Goal: Check status

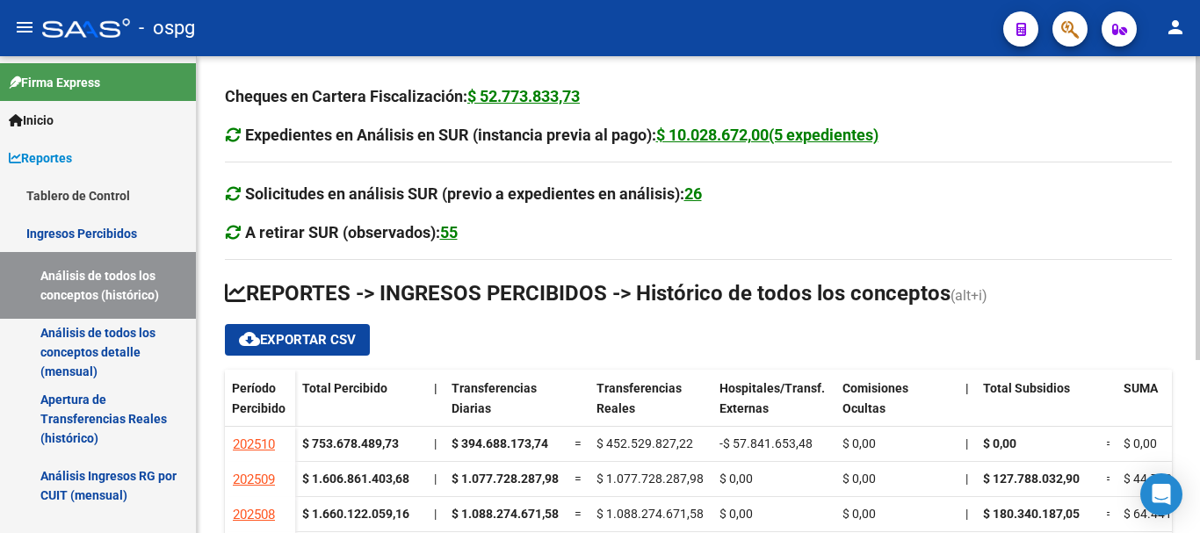
scroll to position [270, 0]
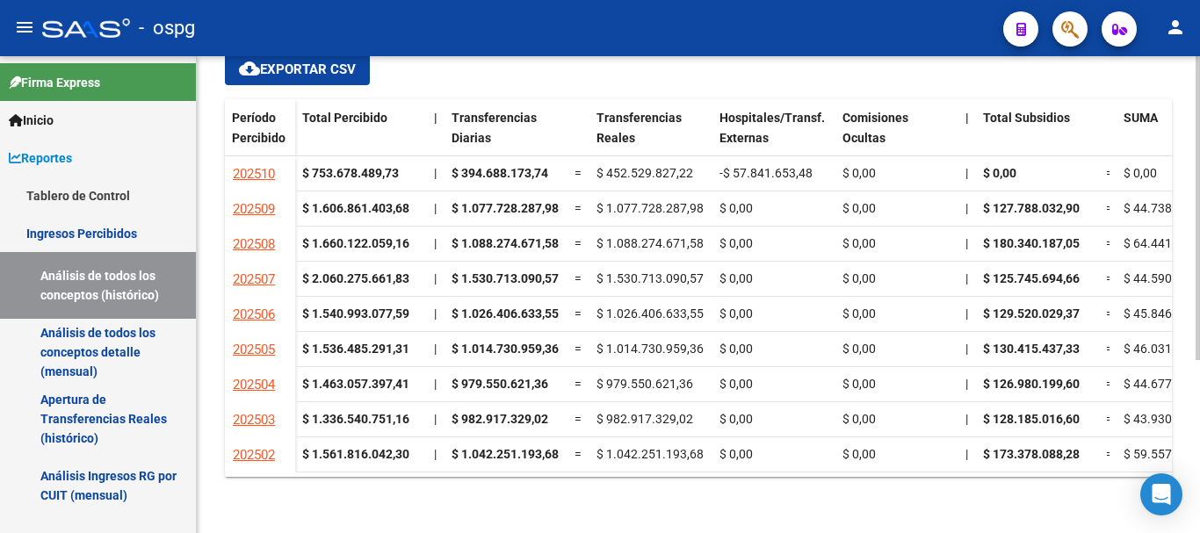
click at [1197, 520] on div at bounding box center [1197, 294] width 4 height 477
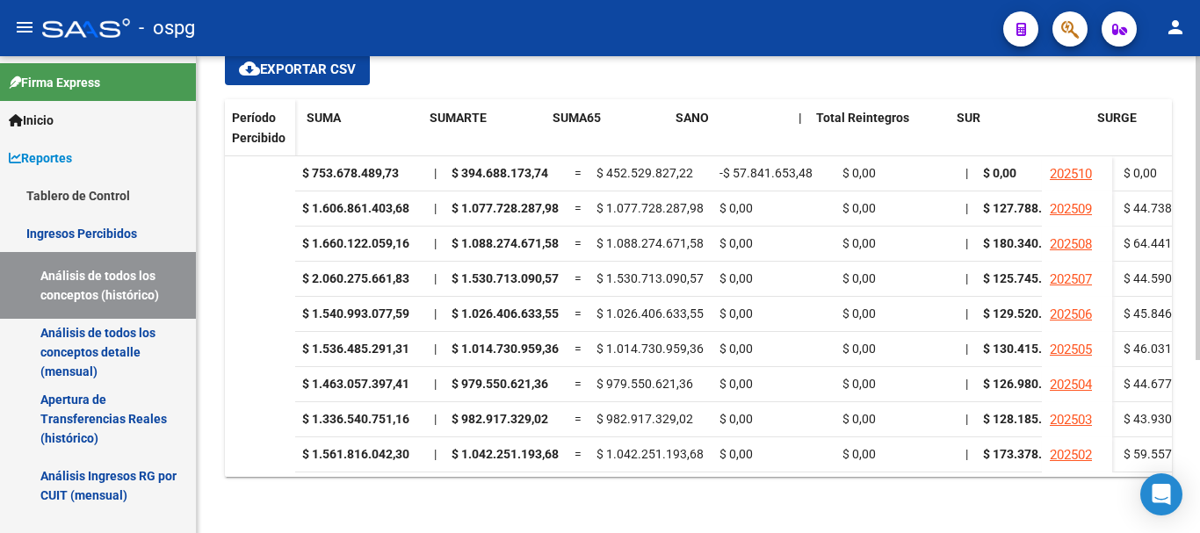
scroll to position [0, 817]
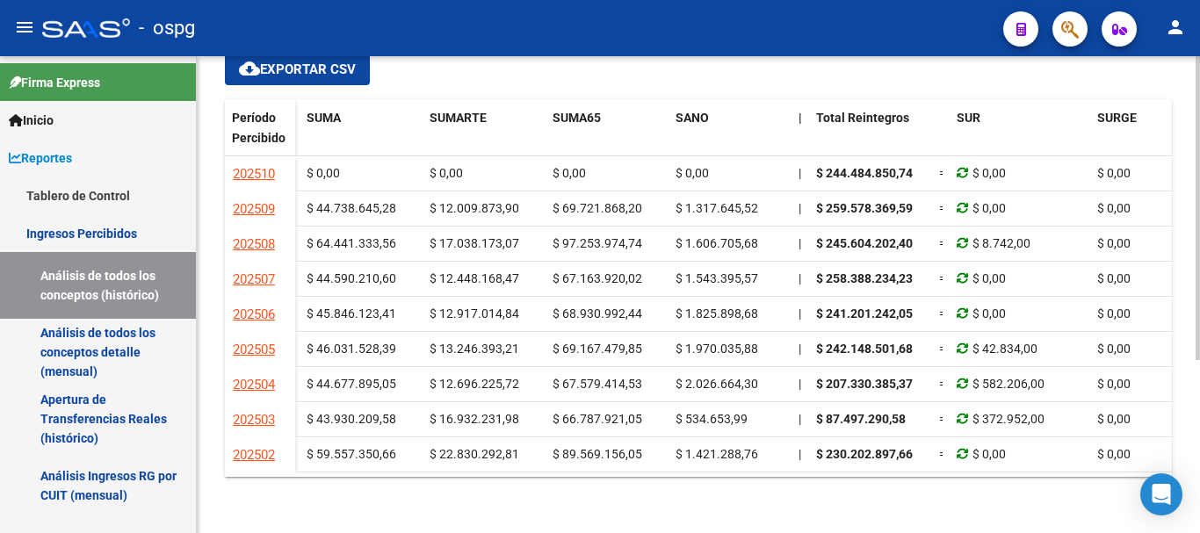
click at [1062, 476] on ngx-datatable "Período Percibido Total Percibido | Transferencias Diarias Transferencias Reale…" at bounding box center [698, 288] width 947 height 378
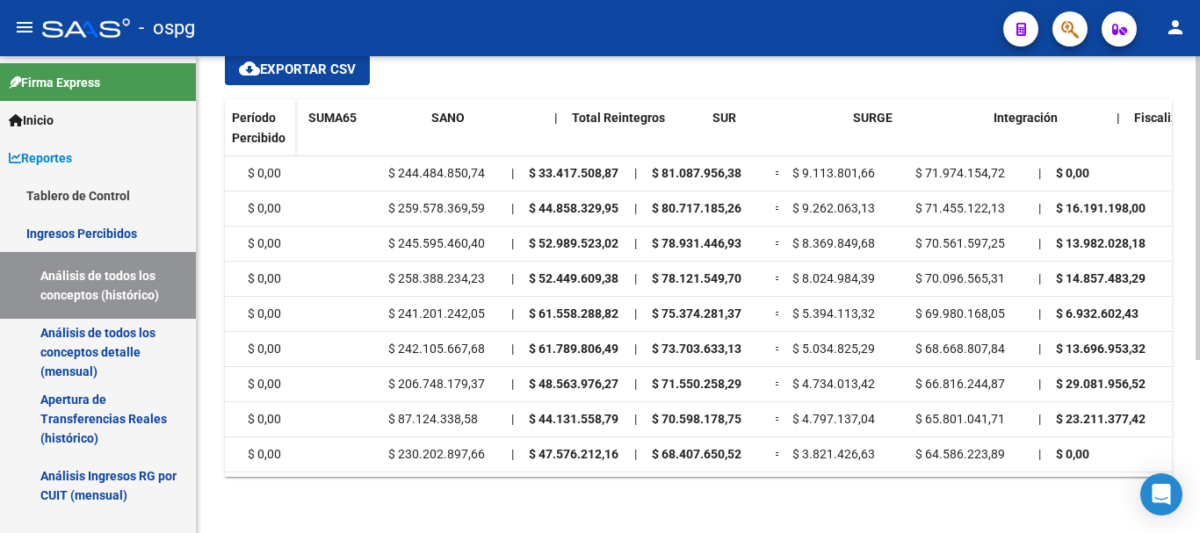
scroll to position [0, 0]
